Goal: Transaction & Acquisition: Purchase product/service

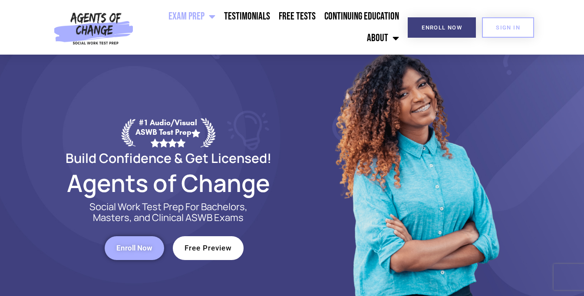
scroll to position [17, 0]
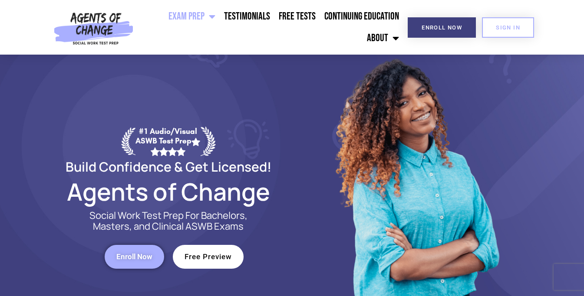
click at [147, 253] on span "Enroll Now" at bounding box center [134, 256] width 36 height 7
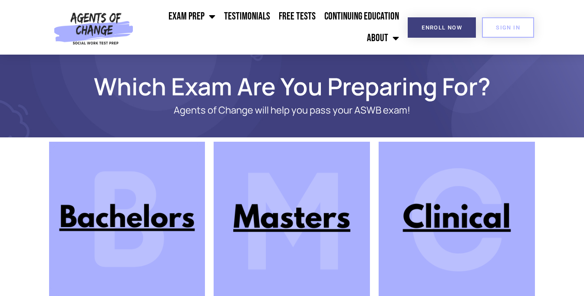
scroll to position [86, 0]
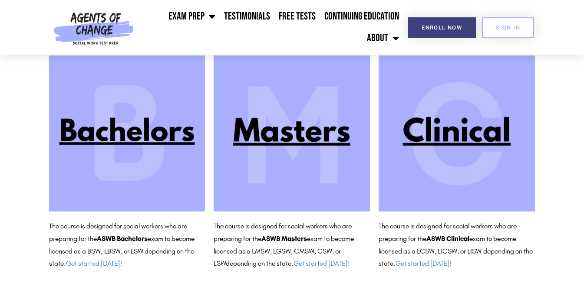
click at [302, 142] on img at bounding box center [292, 134] width 156 height 156
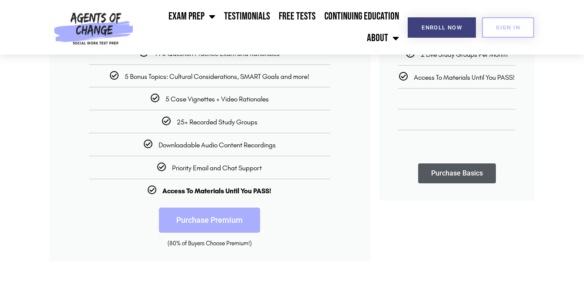
scroll to position [245, 0]
click at [224, 226] on link "Purchase Premium" at bounding box center [209, 219] width 101 height 25
